Goal: Use online tool/utility: Utilize a website feature to perform a specific function

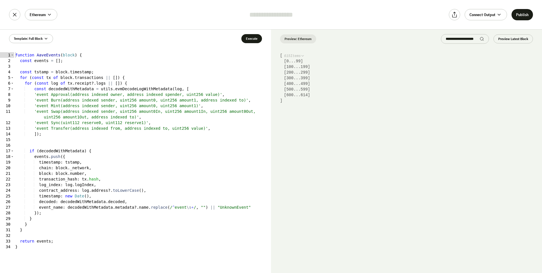
click at [297, 62] on button "0 ... 99" at bounding box center [293, 61] width 14 height 6
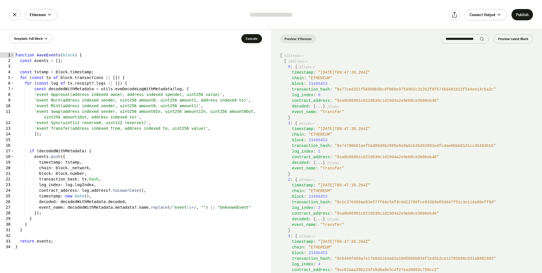
click at [298, 72] on span "timestamp" at bounding box center [302, 72] width 21 height 5
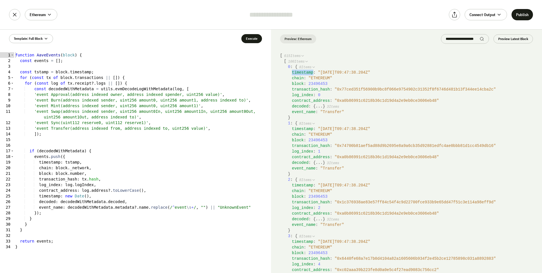
click at [319, 106] on button "..." at bounding box center [318, 107] width 7 height 6
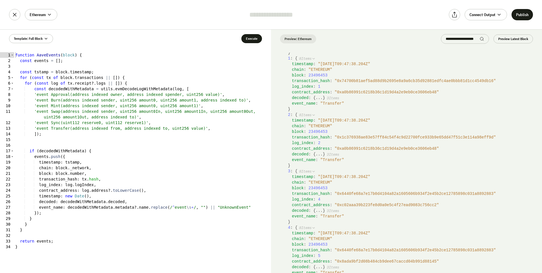
scroll to position [96, 0]
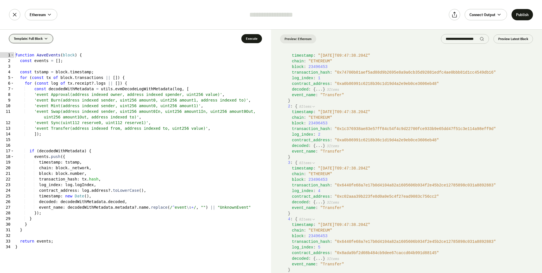
click at [28, 38] on span "Template: Full Block" at bounding box center [28, 38] width 29 height 5
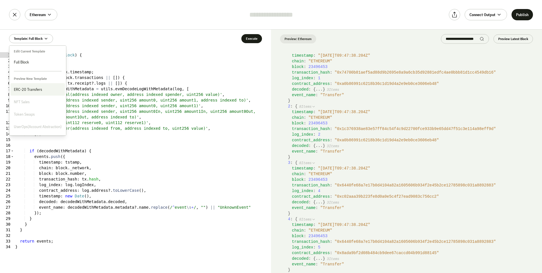
click at [42, 90] on div "ERC-20 Transfers" at bounding box center [38, 90] width 48 height 6
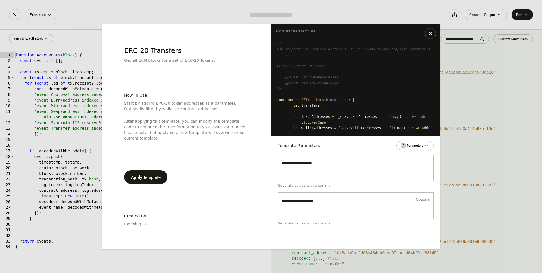
click at [462, 96] on div "ERC-20 Transfers Get all EVM blocks for a set of ERC-20 Tokens. How To Use Star…" at bounding box center [271, 136] width 542 height 273
click at [134, 174] on button "Apply Template" at bounding box center [145, 177] width 43 height 14
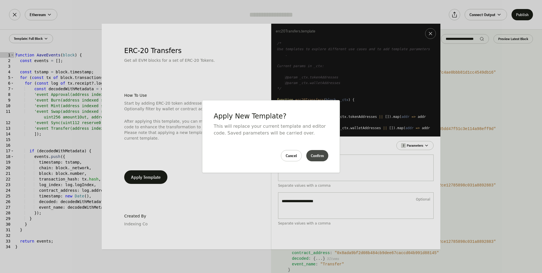
click at [321, 154] on button "Confirm" at bounding box center [317, 155] width 22 height 11
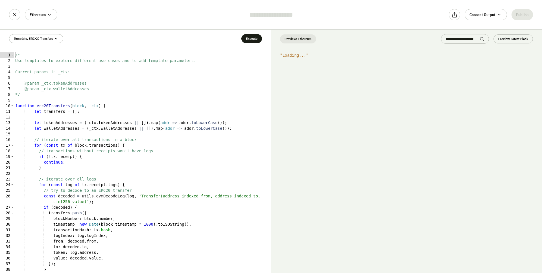
scroll to position [0, 0]
click at [300, 62] on button "0 ... 99" at bounding box center [293, 61] width 14 height 6
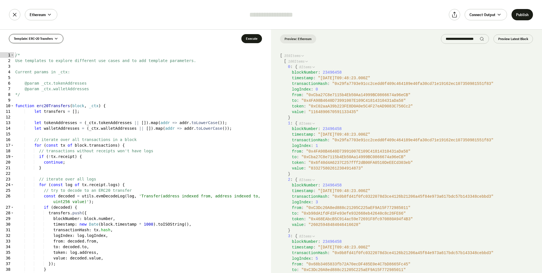
click at [42, 41] on button "Template: ERC-20 Transfers" at bounding box center [36, 38] width 54 height 9
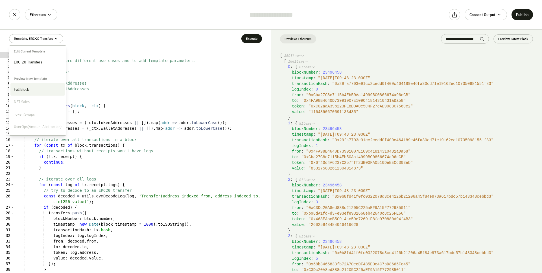
click at [35, 88] on div "Full Block" at bounding box center [38, 90] width 48 height 6
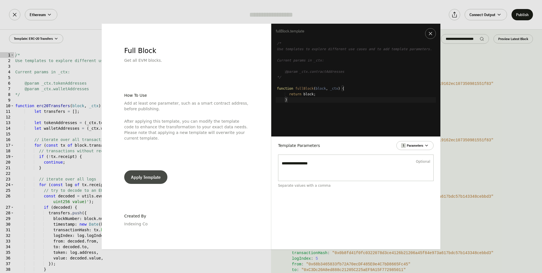
click at [155, 176] on button "Apply Template" at bounding box center [145, 177] width 43 height 14
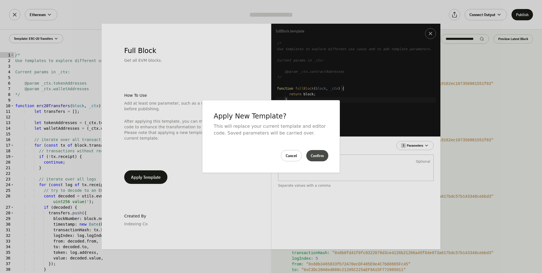
click at [322, 154] on button "Confirm" at bounding box center [317, 155] width 22 height 11
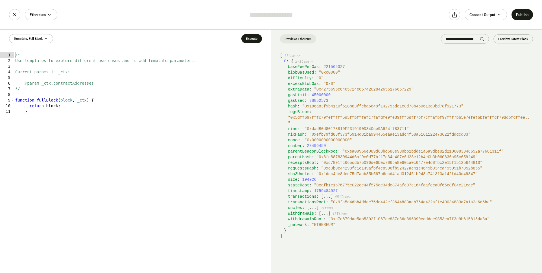
click at [353, 84] on div "excessBlobGas : " 0x0 "" at bounding box center [410, 84] width 245 height 6
click at [328, 193] on div "timestamp : 1759484927" at bounding box center [410, 191] width 245 height 6
